Goal: Find specific page/section: Find specific page/section

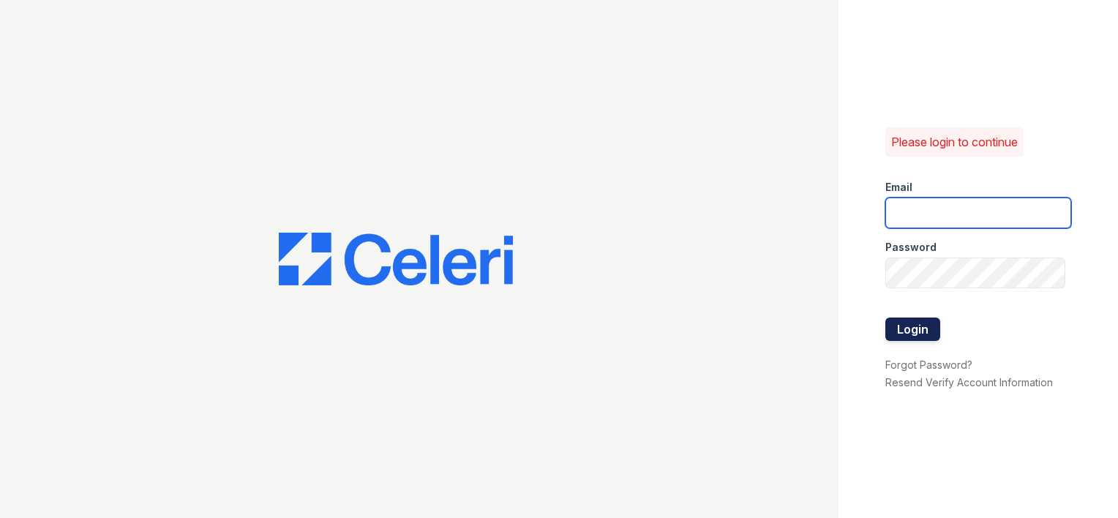
type input "[EMAIL_ADDRESS][DOMAIN_NAME]"
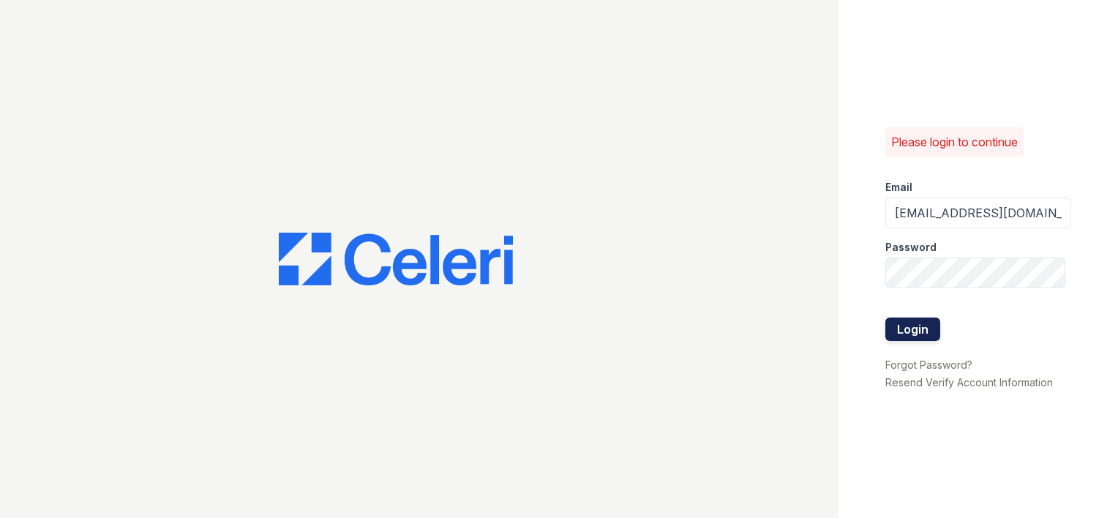
click at [909, 330] on button "Login" at bounding box center [912, 328] width 55 height 23
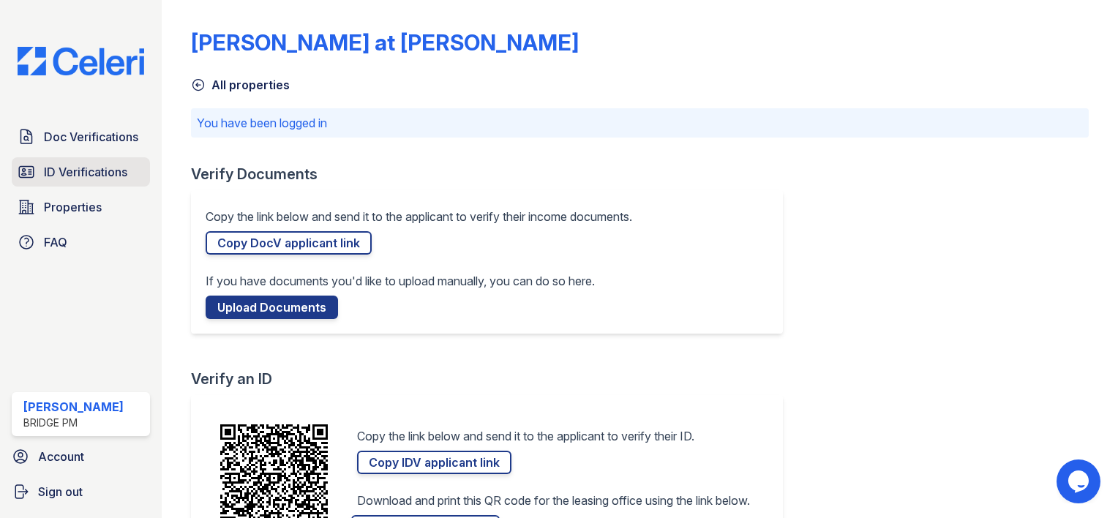
click at [94, 173] on span "ID Verifications" at bounding box center [85, 172] width 83 height 18
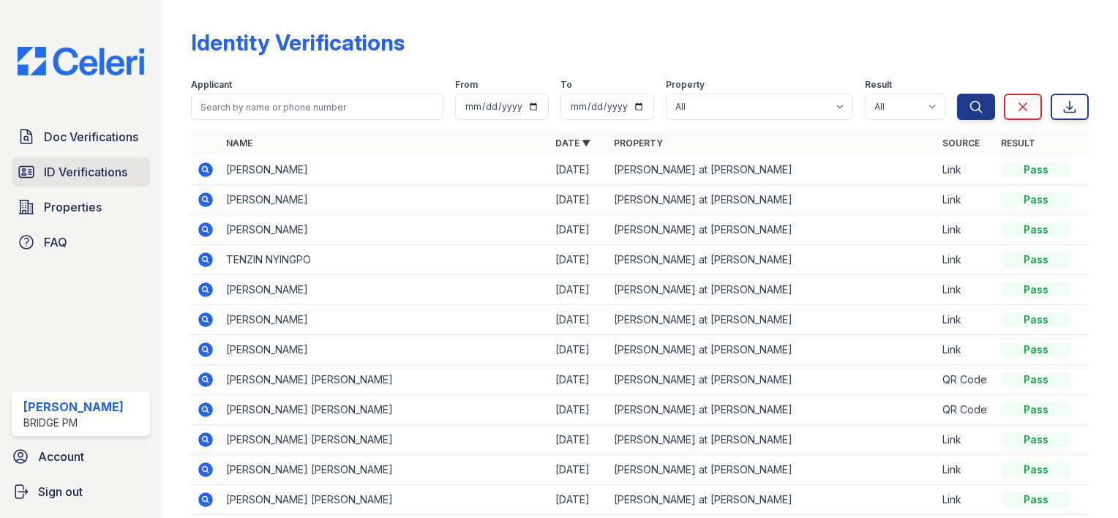
click at [82, 172] on span "ID Verifications" at bounding box center [85, 172] width 83 height 18
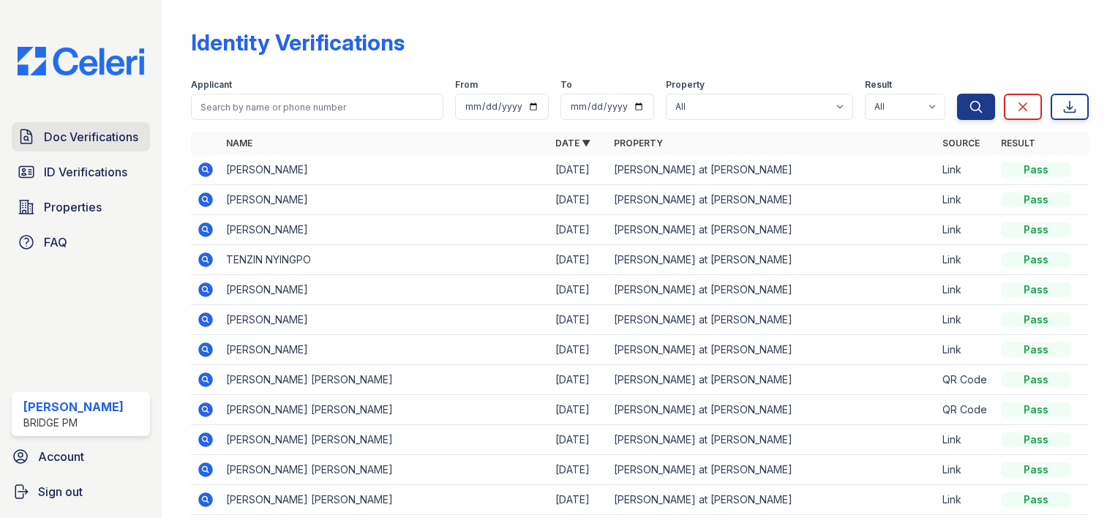
click at [75, 138] on span "Doc Verifications" at bounding box center [91, 137] width 94 height 18
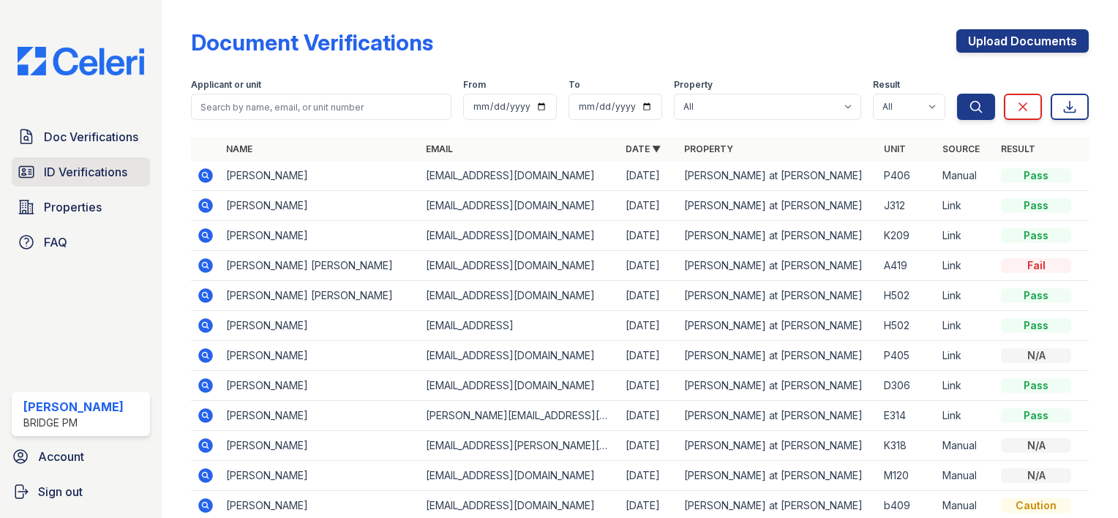
click at [64, 173] on span "ID Verifications" at bounding box center [85, 172] width 83 height 18
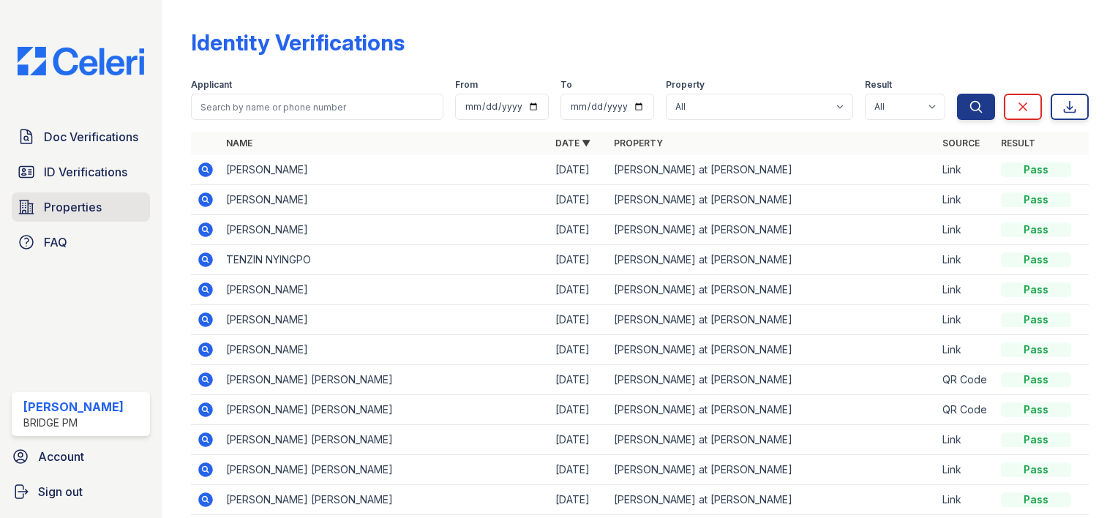
click at [65, 206] on span "Properties" at bounding box center [73, 207] width 58 height 18
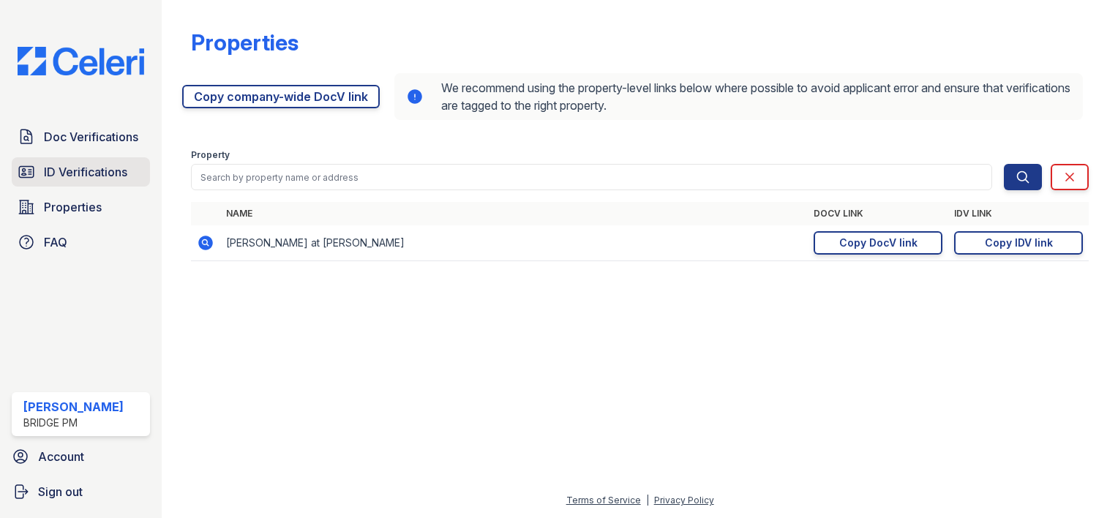
click at [78, 175] on span "ID Verifications" at bounding box center [85, 172] width 83 height 18
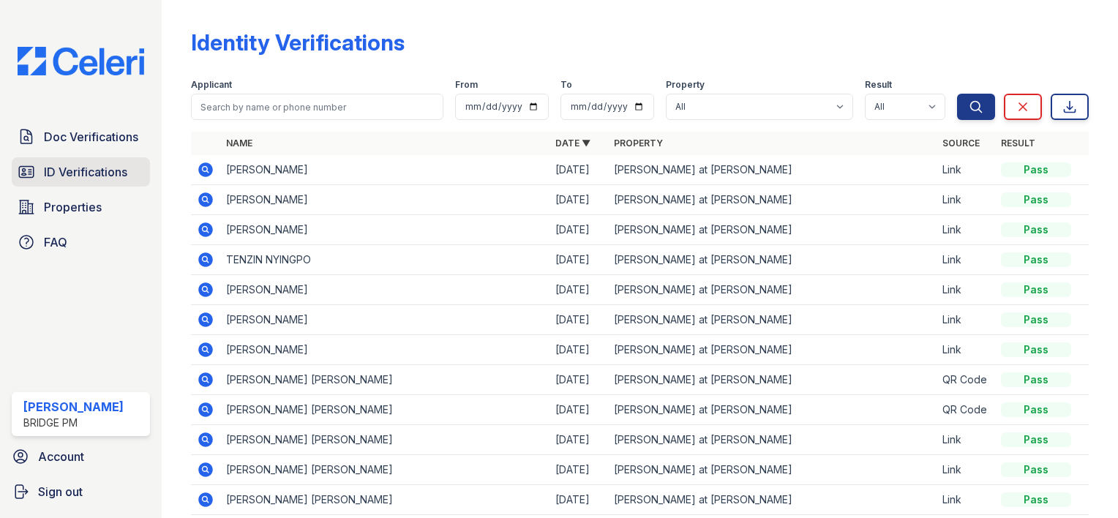
click at [71, 165] on span "ID Verifications" at bounding box center [85, 172] width 83 height 18
